Goal: Browse casually: Explore the website without a specific task or goal

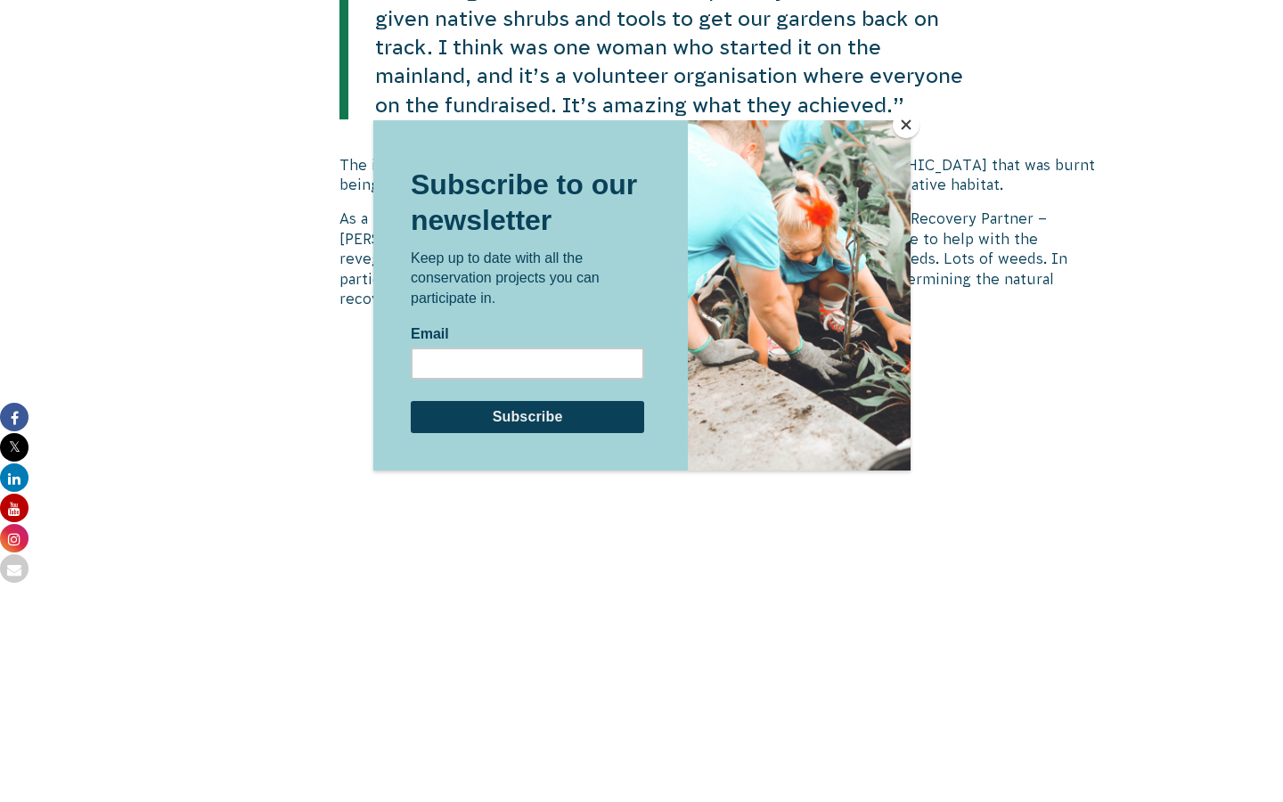
scroll to position [2596, 0]
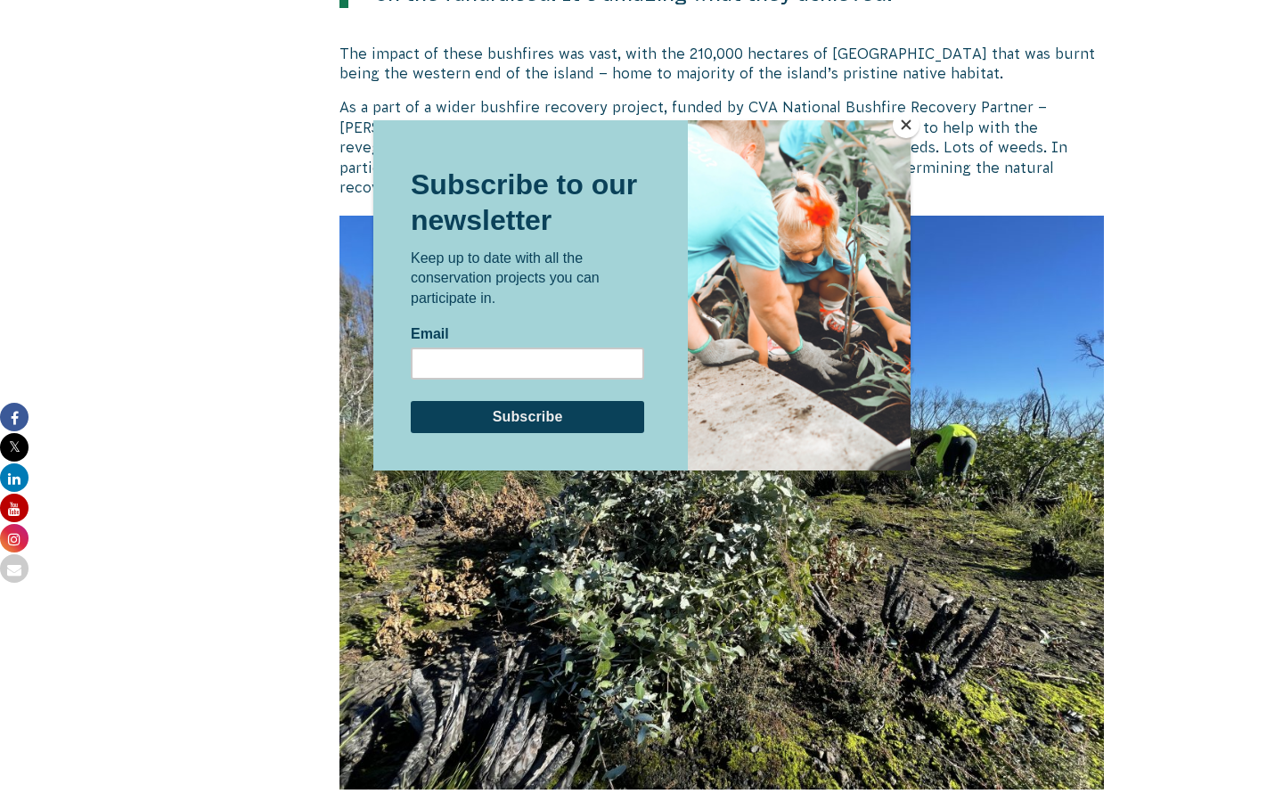
click at [906, 132] on button "Close" at bounding box center [905, 124] width 27 height 27
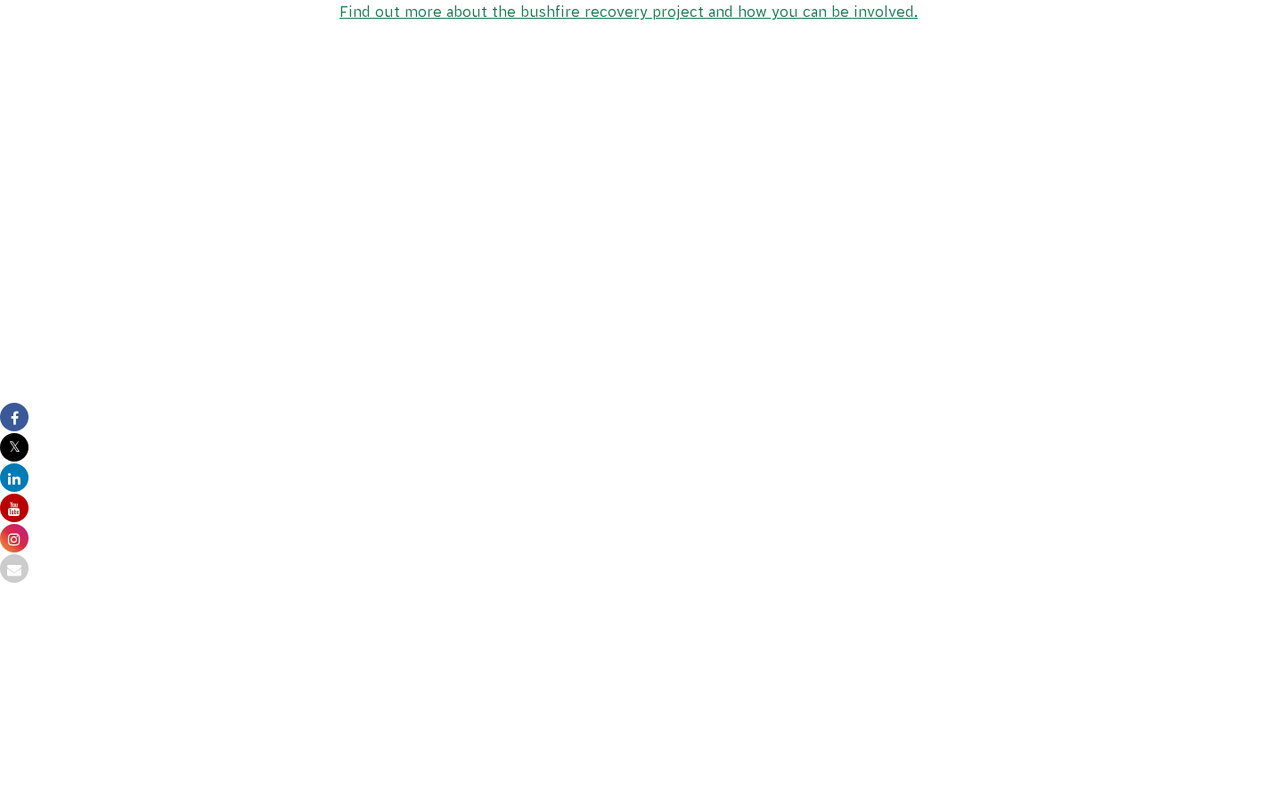
scroll to position [3913, 0]
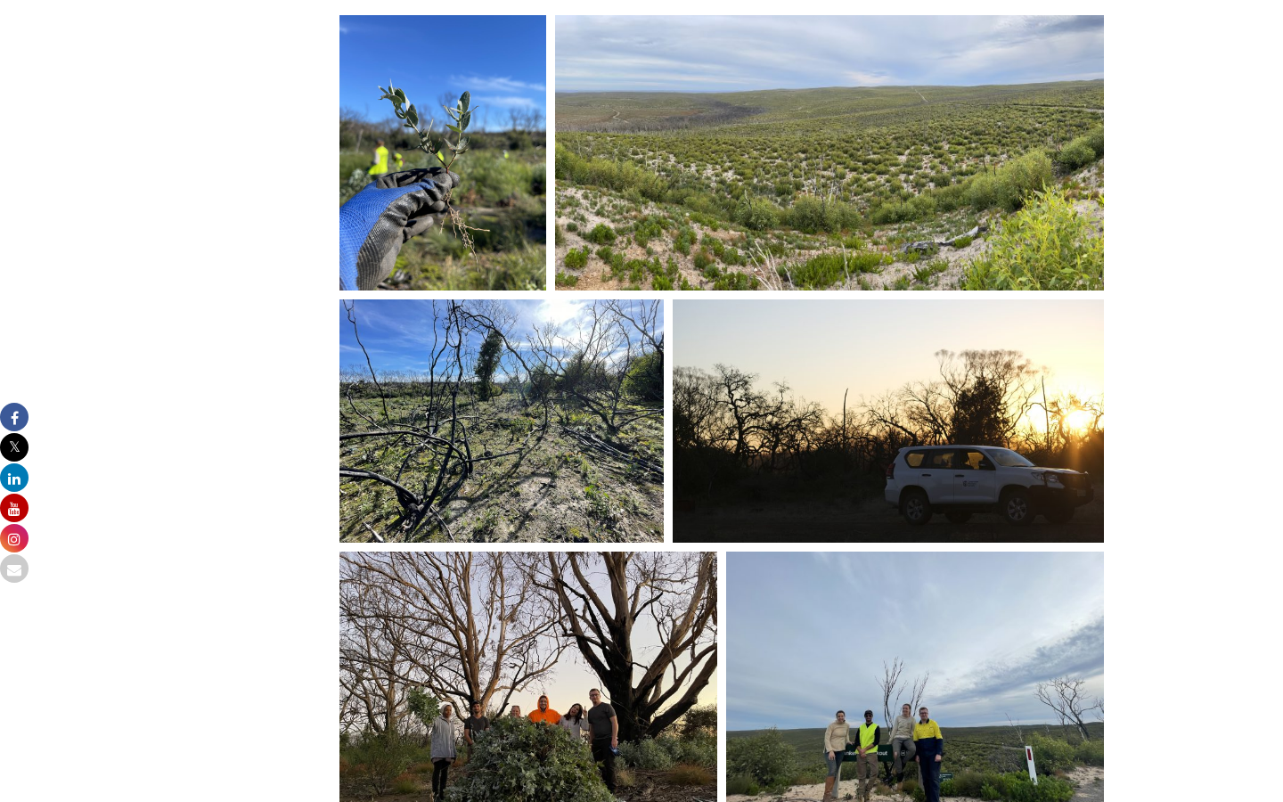
click at [831, 558] on img at bounding box center [915, 692] width 378 height 283
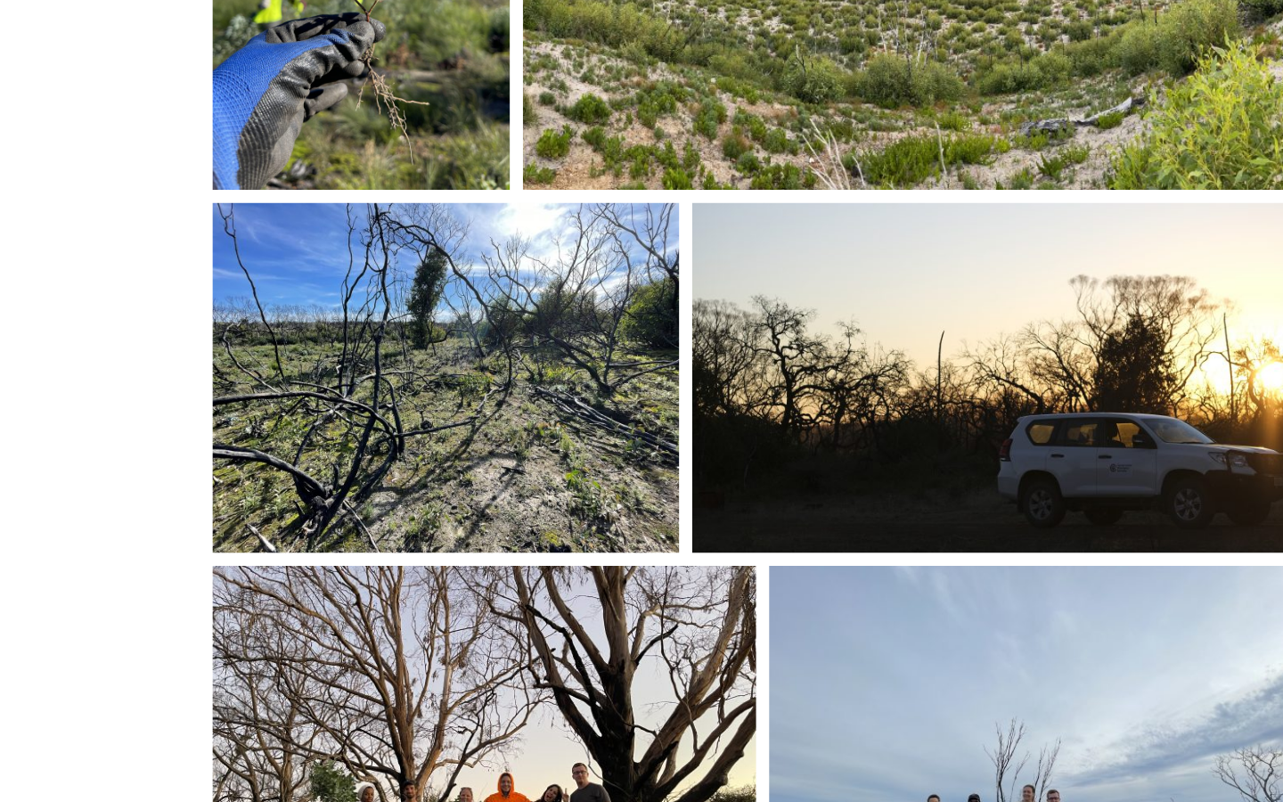
click at [789, 579] on img at bounding box center [915, 692] width 378 height 283
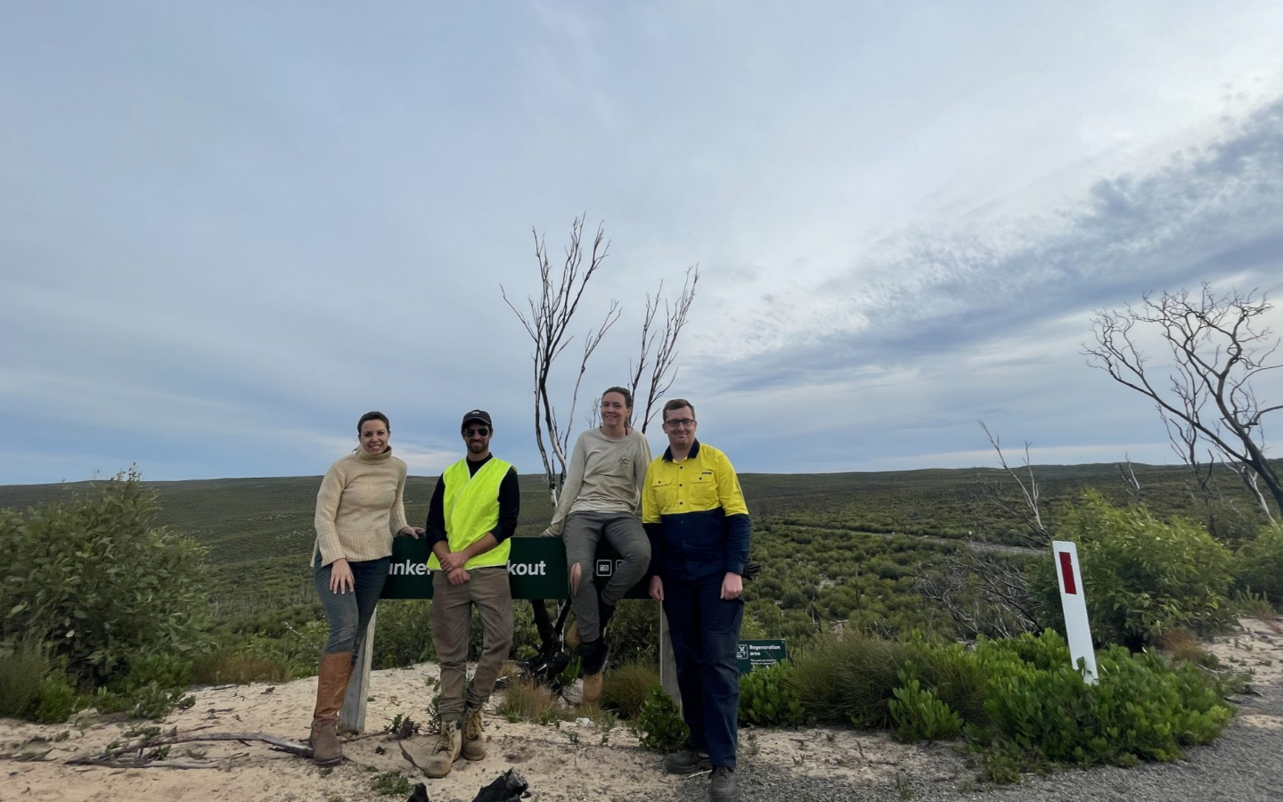
click at [646, 484] on img at bounding box center [641, 400] width 965 height 723
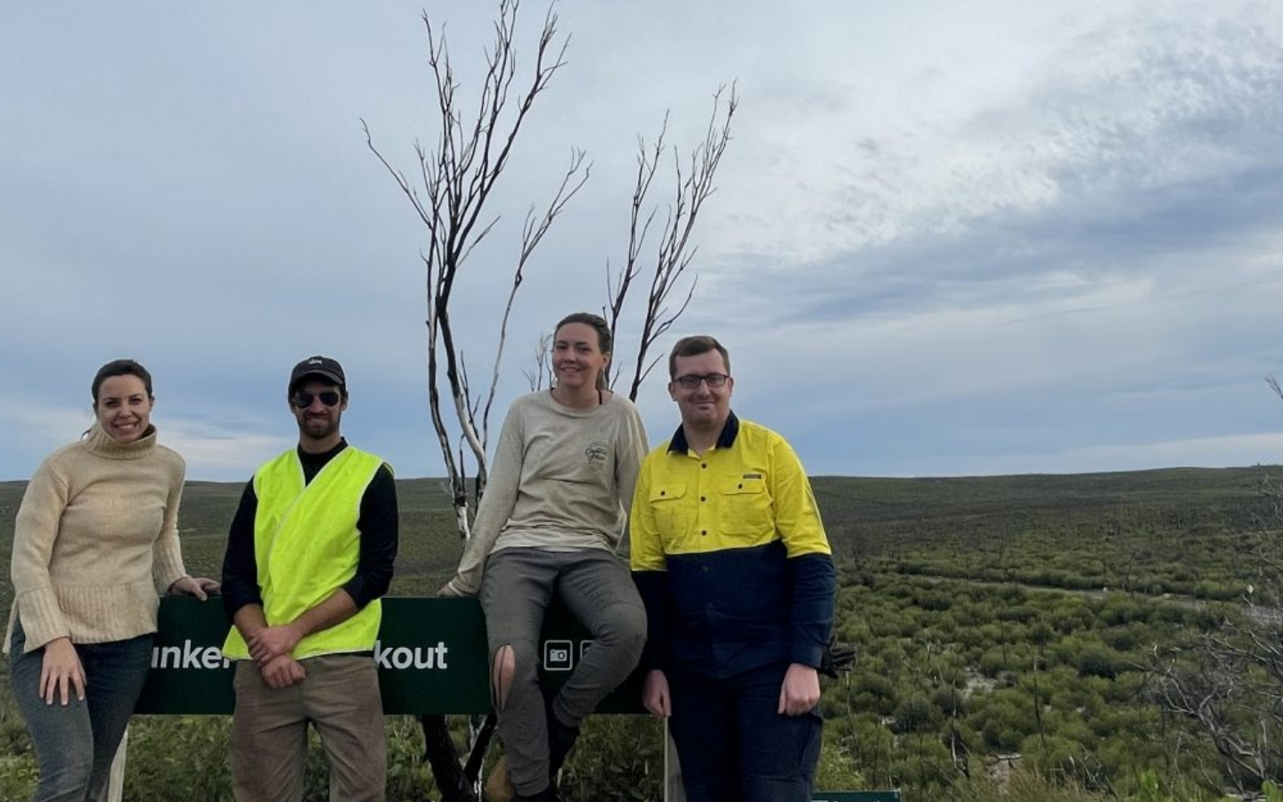
click at [623, 497] on img at bounding box center [637, 326] width 1824 height 1368
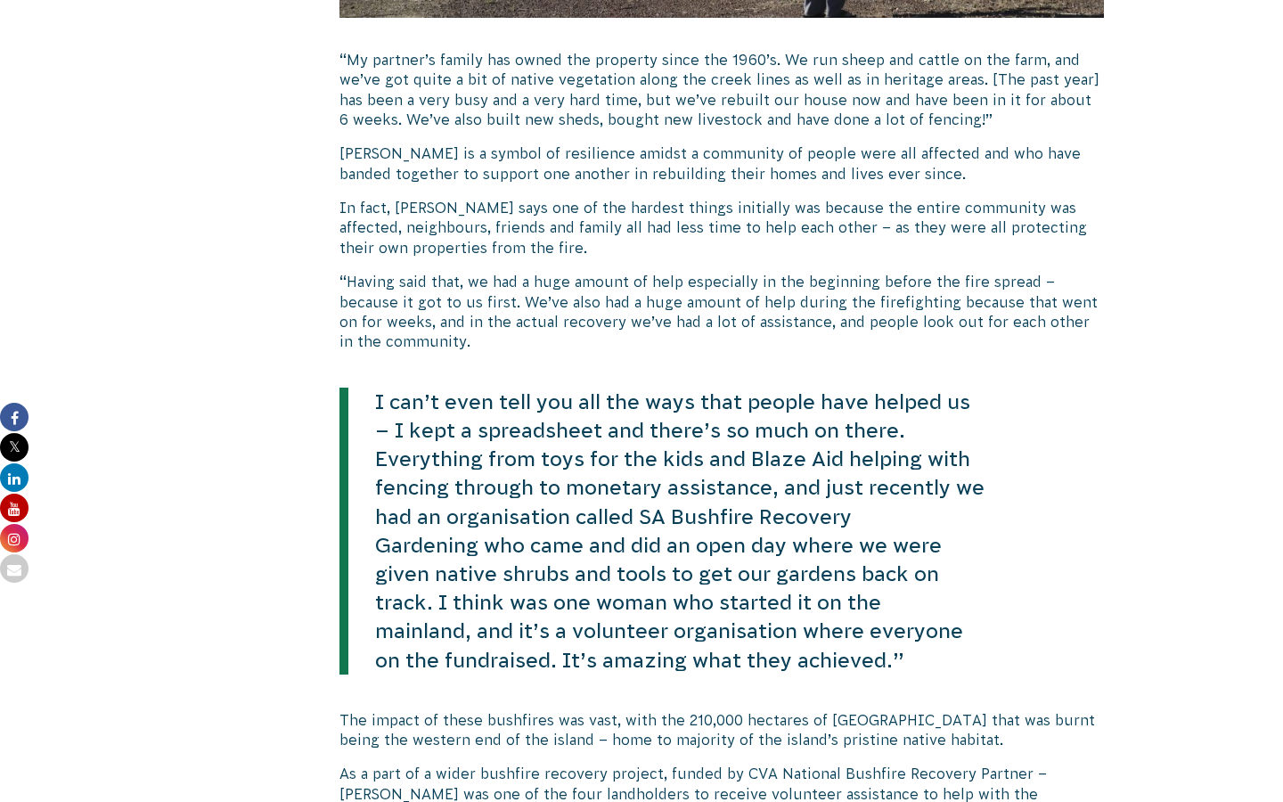
scroll to position [1341, 0]
